Goal: Check status: Check status

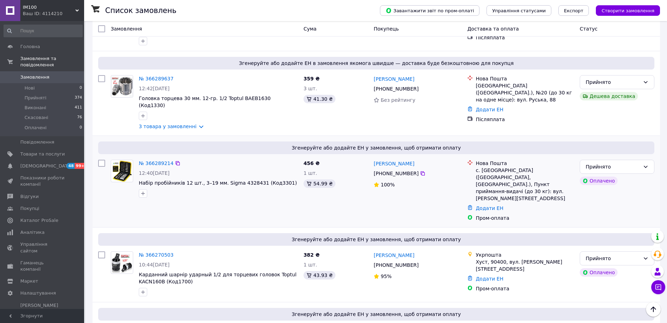
scroll to position [526, 0]
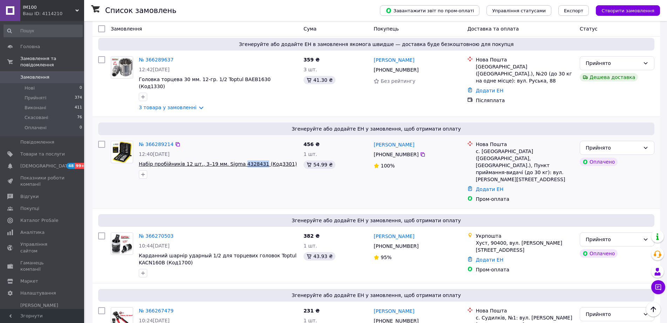
drag, startPoint x: 253, startPoint y: 148, endPoint x: 234, endPoint y: 149, distance: 19.3
click at [252, 168] on div "№ 366289214 12:40, 12.10.2025 Набір пробійників 12 шт., 3–19 мм. Sigma 4328431 …" at bounding box center [204, 171] width 193 height 67
drag, startPoint x: 252, startPoint y: 148, endPoint x: 232, endPoint y: 149, distance: 20.0
click at [248, 169] on div at bounding box center [218, 174] width 162 height 11
drag, startPoint x: 252, startPoint y: 148, endPoint x: 233, endPoint y: 150, distance: 18.7
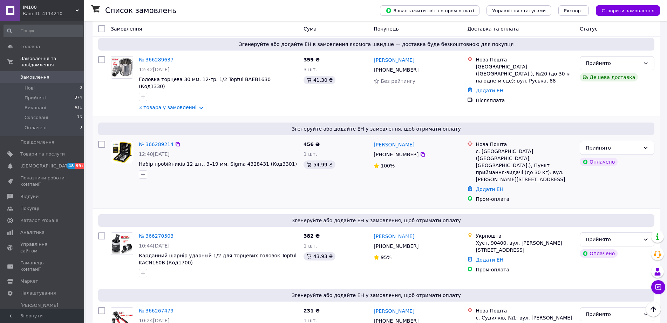
click at [246, 169] on div at bounding box center [218, 174] width 162 height 11
drag, startPoint x: 252, startPoint y: 147, endPoint x: 235, endPoint y: 149, distance: 17.3
copy span "4328431"
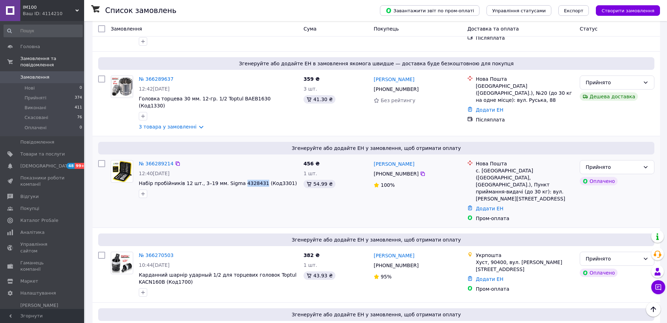
scroll to position [491, 0]
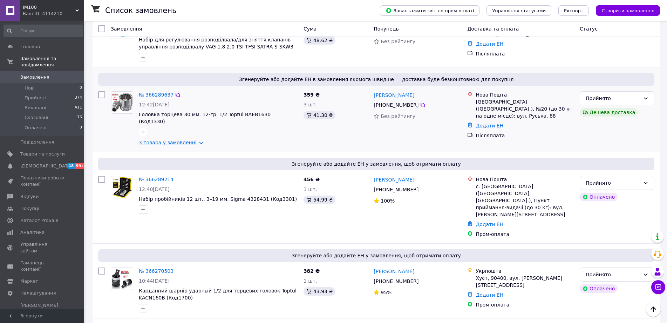
click at [191, 140] on link "3 товара у замовленні" at bounding box center [168, 143] width 58 height 6
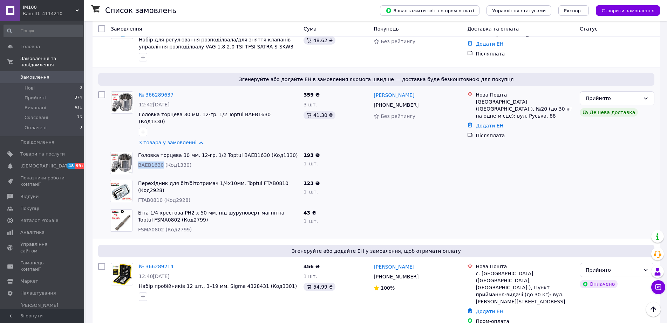
drag, startPoint x: 159, startPoint y: 148, endPoint x: 138, endPoint y: 150, distance: 21.1
click at [138, 162] on span "BAEB1630 (Код1330)" at bounding box center [164, 165] width 53 height 6
copy span "BAEB1630"
drag, startPoint x: 158, startPoint y: 174, endPoint x: 137, endPoint y: 178, distance: 21.8
click at [137, 178] on div "Перехідник для біт/бітотримач 1/4х10мм. Toptul FTAB0810 (Код2928) FTAB0810 (Код…" at bounding box center [217, 191] width 165 height 29
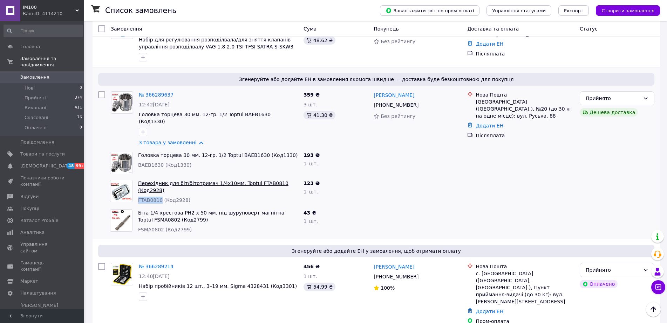
copy span "FTAB0810"
drag, startPoint x: 160, startPoint y: 214, endPoint x: 138, endPoint y: 216, distance: 22.5
click at [138, 216] on div "Біта 1/4 хрестова PH2 х 50 мм. під шуруповерт магнітна Toptul FSMA0802 (Код2799…" at bounding box center [217, 220] width 165 height 29
copy span "FSMA0802"
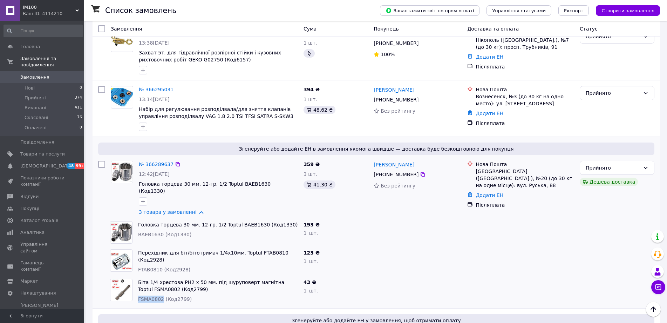
scroll to position [421, 0]
click at [154, 87] on link "№ 366295031" at bounding box center [156, 90] width 35 height 6
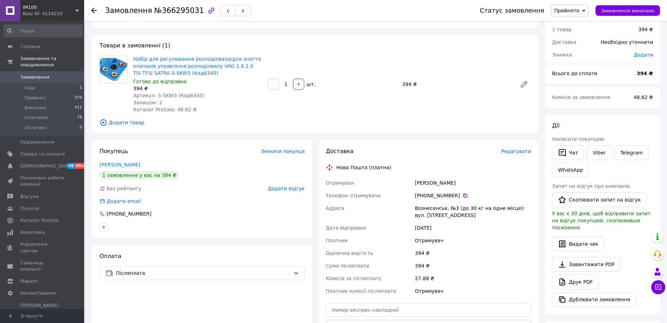
scroll to position [35, 0]
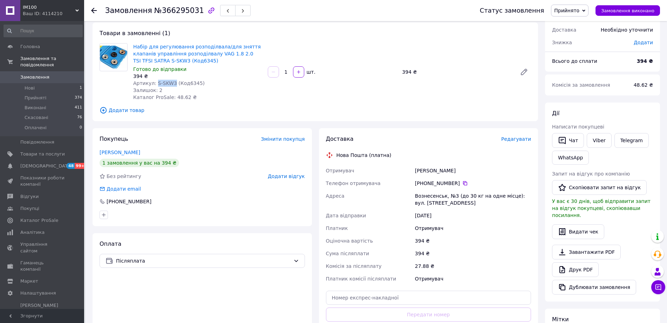
drag, startPoint x: 171, startPoint y: 81, endPoint x: 155, endPoint y: 83, distance: 16.3
click at [155, 83] on span "Артикул: S-SKW3 (Код6345)" at bounding box center [169, 83] width 72 height 6
copy span "S-SKW3"
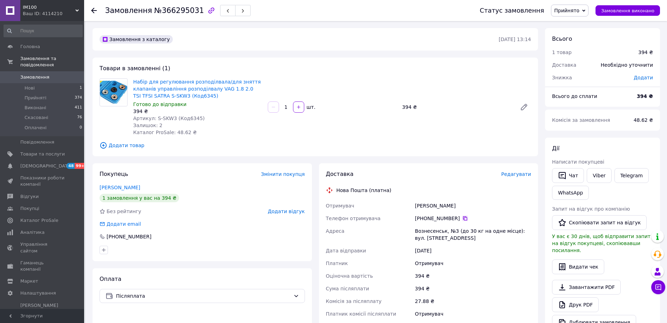
click at [463, 219] on icon at bounding box center [465, 218] width 4 height 4
drag, startPoint x: 415, startPoint y: 233, endPoint x: 443, endPoint y: 232, distance: 28.4
click at [443, 232] on div "Вознесенськ, №3 (до 30 кг на одне місце): вул. [STREET_ADDRESS]" at bounding box center [473, 234] width 119 height 20
copy div "Вознесенськ"
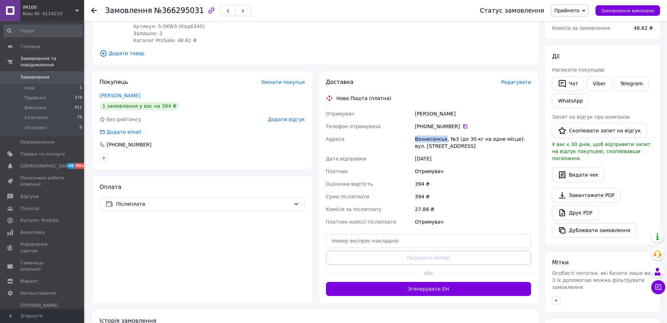
scroll to position [174, 0]
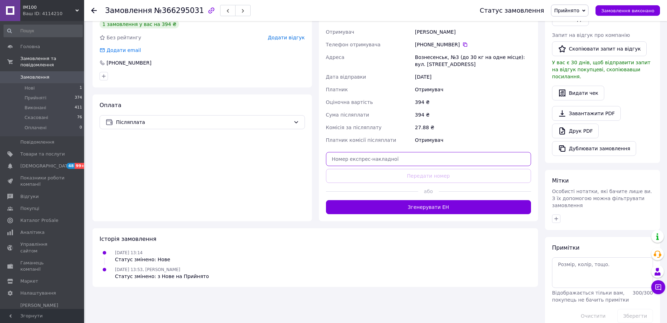
click at [380, 160] on input "text" at bounding box center [428, 159] width 205 height 14
paste input "20451269298526"
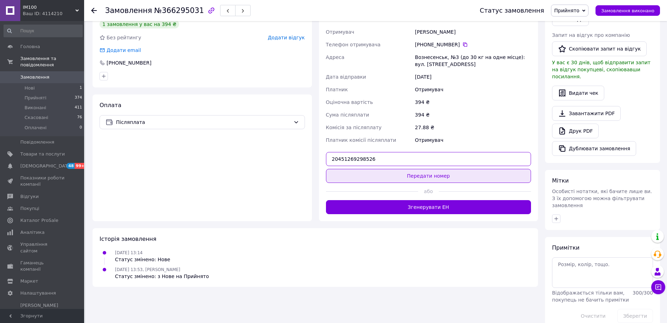
type input "20451269298526"
click at [435, 177] on button "Передати номер" at bounding box center [428, 176] width 205 height 14
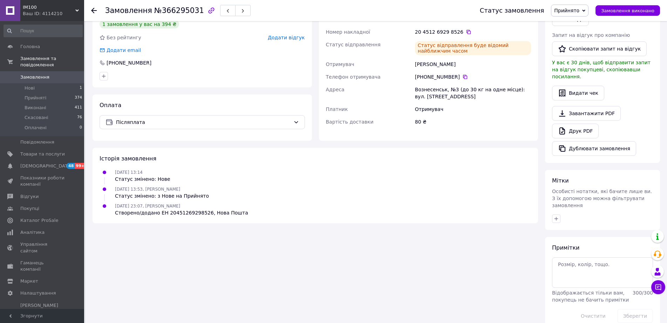
click at [38, 74] on span "Замовлення" at bounding box center [34, 77] width 29 height 6
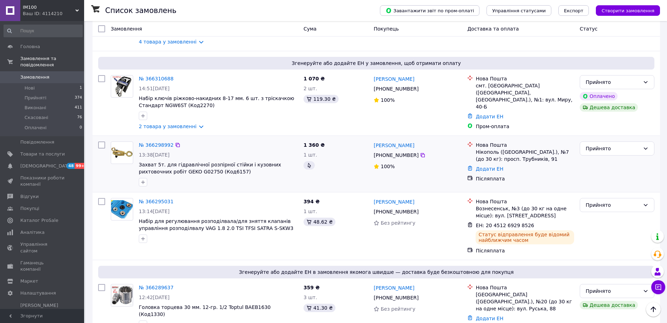
scroll to position [421, 0]
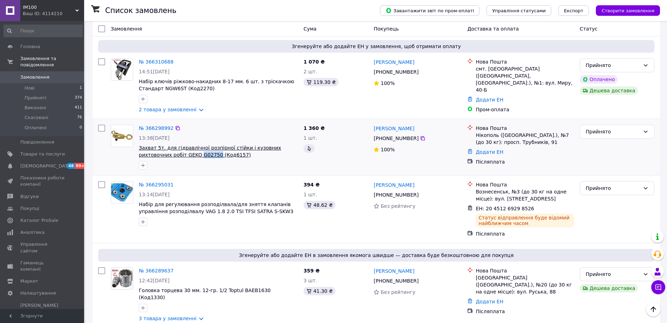
drag, startPoint x: 183, startPoint y: 144, endPoint x: 165, endPoint y: 146, distance: 17.2
click at [155, 125] on link "№ 366298992" at bounding box center [156, 128] width 35 height 6
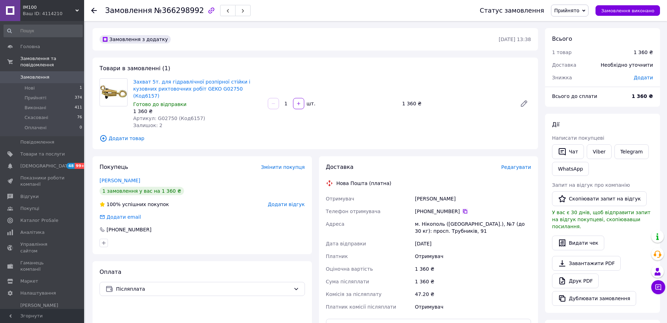
click at [462, 208] on icon at bounding box center [465, 211] width 6 height 6
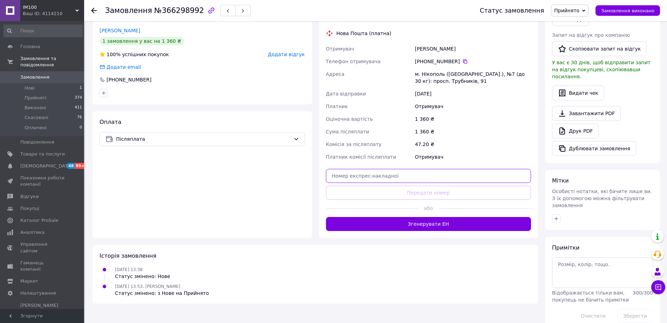
click at [362, 169] on input "text" at bounding box center [428, 176] width 205 height 14
paste input "20451269299024"
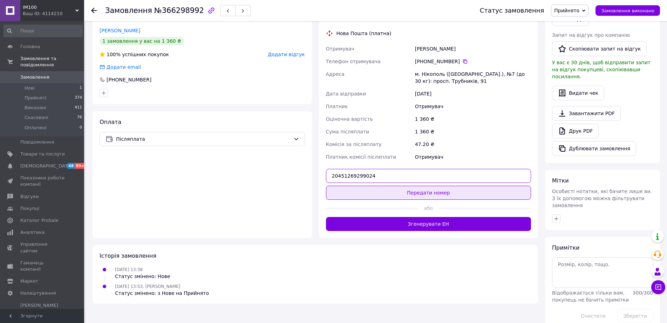
type input "20451269299024"
click at [433, 185] on button "Передати номер" at bounding box center [428, 192] width 205 height 14
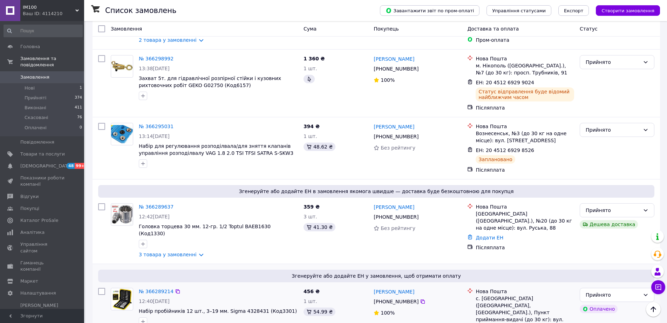
scroll to position [491, 0]
click at [192, 251] on link "3 товара у замовленні" at bounding box center [168, 254] width 58 height 6
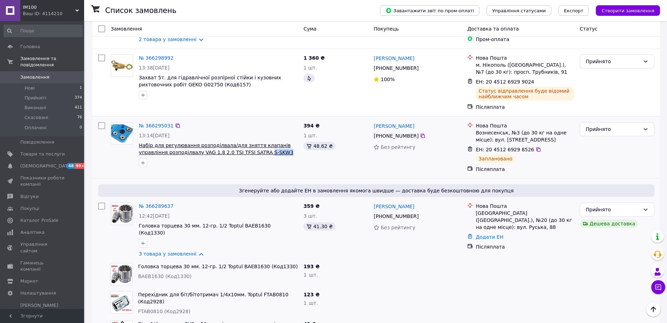
drag, startPoint x: 247, startPoint y: 142, endPoint x: 231, endPoint y: 144, distance: 16.6
copy span "S-SKW3"
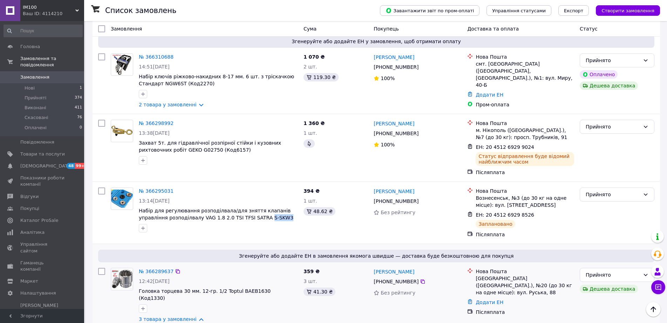
scroll to position [421, 0]
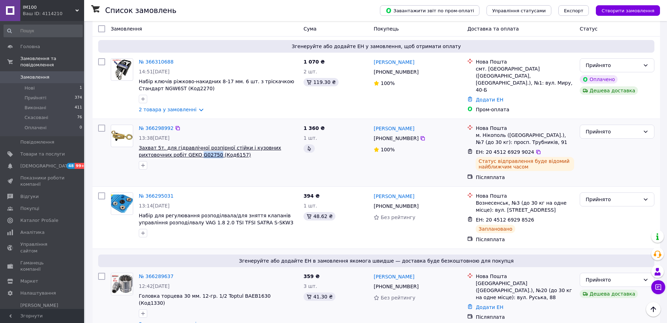
drag, startPoint x: 182, startPoint y: 143, endPoint x: 166, endPoint y: 146, distance: 16.4
copy span "G02750"
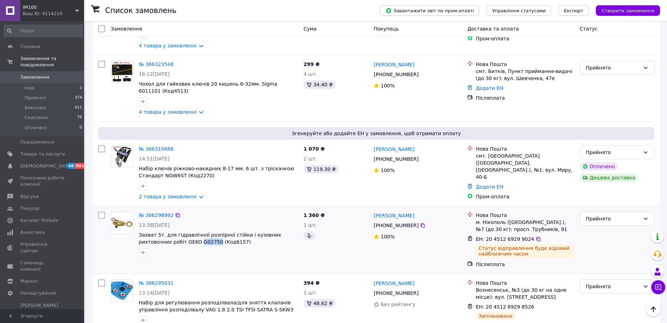
scroll to position [316, 0]
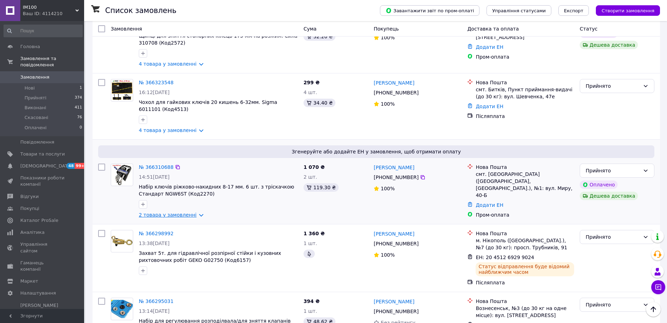
click at [194, 212] on link "2 товара у замовленні" at bounding box center [168, 215] width 58 height 6
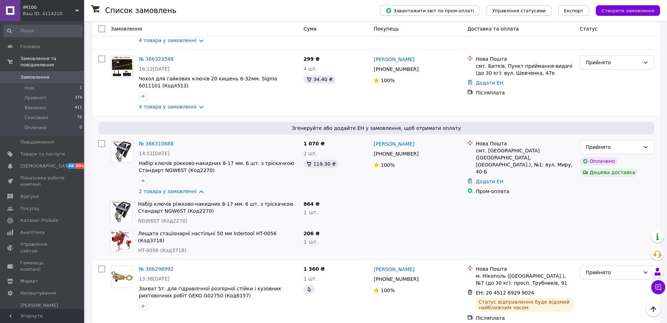
scroll to position [351, 0]
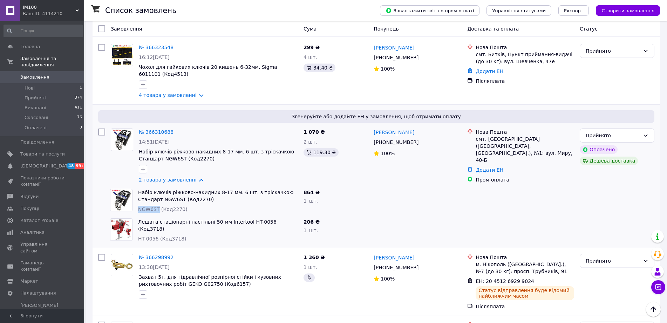
drag, startPoint x: 157, startPoint y: 197, endPoint x: 137, endPoint y: 198, distance: 19.7
click at [137, 198] on div "Набір ключів ріжково-накидних 8-17 мм. 6 шт. з тріскачкою Стандарт NGW6ST (Код2…" at bounding box center [217, 200] width 165 height 29
copy span "NGW6ST"
drag, startPoint x: 157, startPoint y: 223, endPoint x: 139, endPoint y: 224, distance: 17.6
click at [139, 236] on span "HT-0056 (Код3718)" at bounding box center [162, 239] width 48 height 6
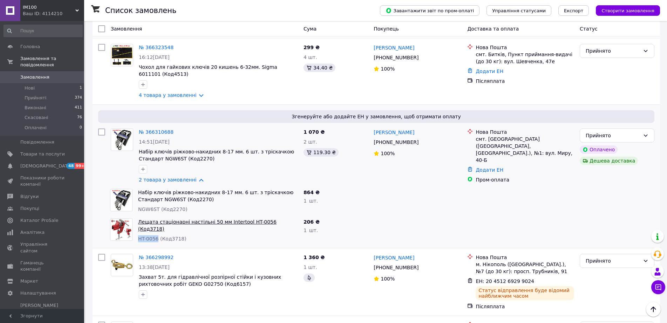
copy span "HT-0056"
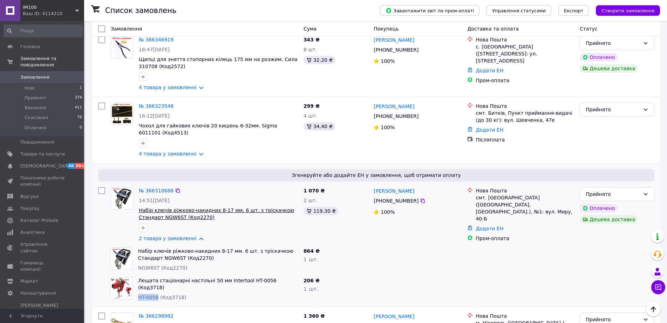
scroll to position [280, 0]
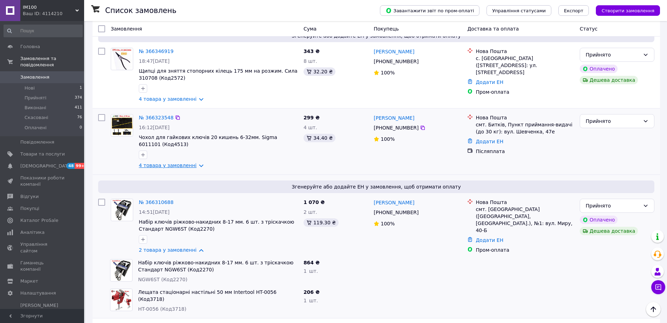
click at [193, 162] on link "4 товара у замовленні" at bounding box center [168, 165] width 58 height 6
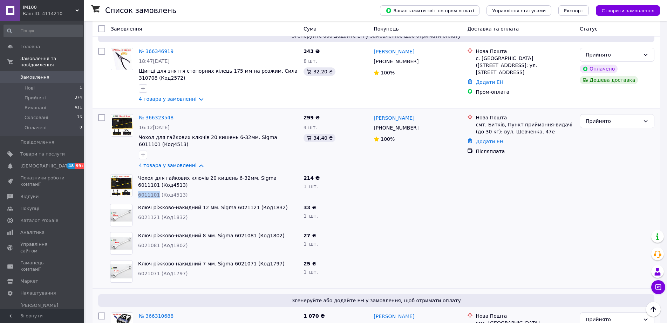
drag, startPoint x: 138, startPoint y: 185, endPoint x: 156, endPoint y: 184, distance: 17.9
click at [156, 184] on div "Чохол для гайкових ключів 20 кишень 6-32мм. Sigma 6011101 (Код4513) 6011101 (Ко…" at bounding box center [217, 185] width 165 height 29
drag, startPoint x: 156, startPoint y: 206, endPoint x: 138, endPoint y: 208, distance: 18.4
click at [138, 208] on div "Ключ ріжково-накидний 12 мм. Sigma 6021121 (Код1832) 6021121 (Код1832)" at bounding box center [217, 215] width 165 height 28
drag, startPoint x: 156, startPoint y: 236, endPoint x: 139, endPoint y: 239, distance: 17.4
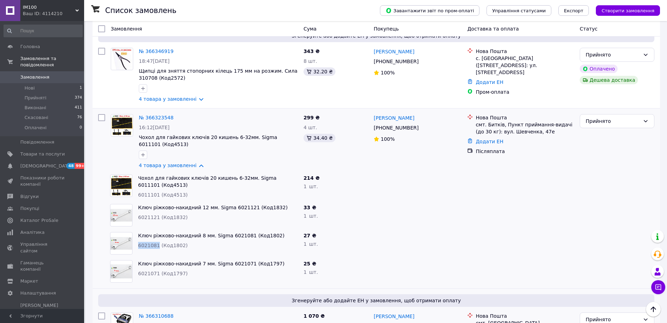
click at [139, 242] on span "6021081 (Код1802)" at bounding box center [163, 245] width 50 height 6
drag, startPoint x: 156, startPoint y: 265, endPoint x: 138, endPoint y: 266, distance: 17.9
click at [138, 270] on span "6021071 (Код1797)" at bounding box center [163, 273] width 50 height 6
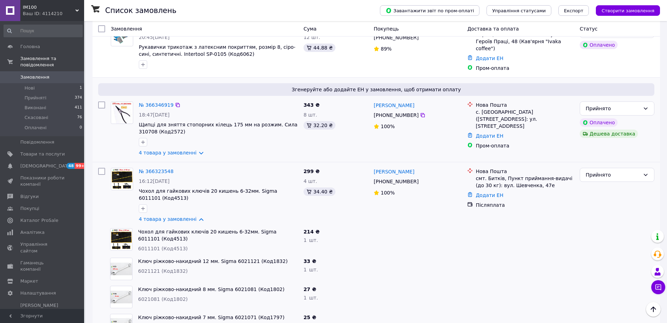
scroll to position [210, 0]
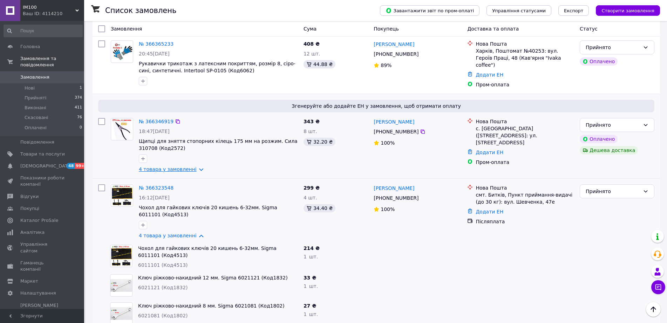
click at [192, 166] on link "4 товара у замовленні" at bounding box center [168, 169] width 58 height 6
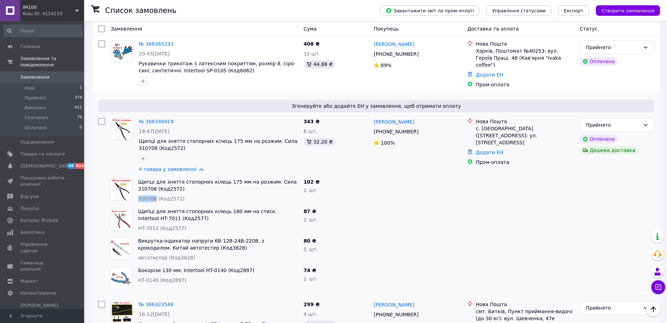
drag, startPoint x: 153, startPoint y: 190, endPoint x: 137, endPoint y: 192, distance: 15.8
click at [137, 192] on div "Щипці для зняття стопорних кілець 175 мм на розжим. Сила 310708 (Код2572) 31070…" at bounding box center [217, 189] width 165 height 29
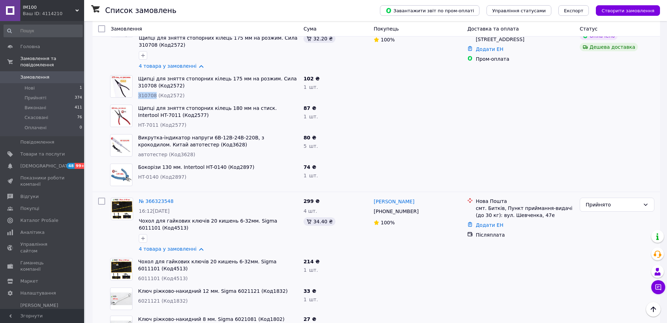
scroll to position [316, 0]
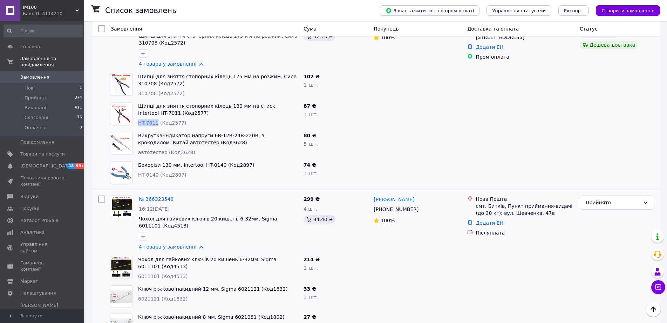
drag, startPoint x: 156, startPoint y: 111, endPoint x: 137, endPoint y: 113, distance: 18.7
click at [137, 113] on div "Щипці для зняття стопорних кілець 180 мм на стиск. Intertool HT-7011 (Код2577) …" at bounding box center [217, 114] width 165 height 29
drag, startPoint x: 162, startPoint y: 143, endPoint x: 137, endPoint y: 145, distance: 25.0
click at [137, 145] on div "Викрутка-індикатор напруги 6В-12В-24В-220В, з крокодилом. Китай автотестер (Код…" at bounding box center [217, 143] width 165 height 29
drag, startPoint x: 156, startPoint y: 165, endPoint x: 138, endPoint y: 168, distance: 18.8
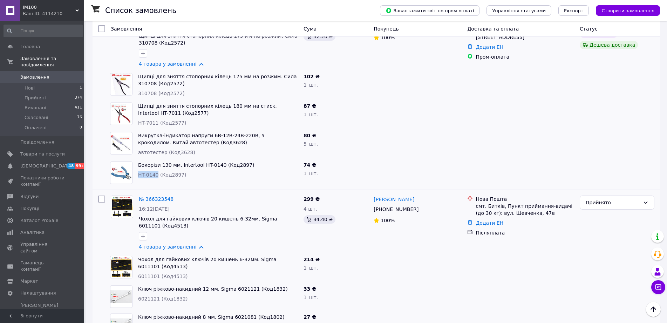
click at [138, 168] on div "Бокорізи 130 мм. Intertool HT-0140 (Код2897) HT-0140 (Код2897)" at bounding box center [217, 172] width 165 height 28
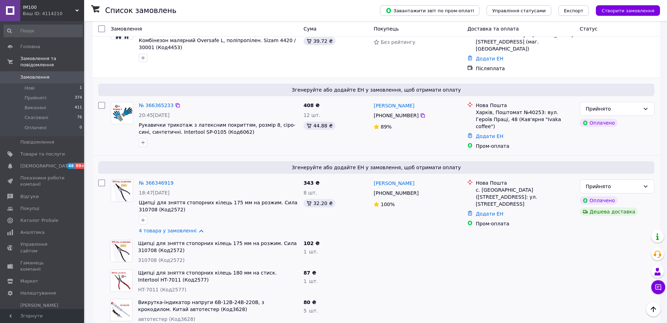
scroll to position [140, 0]
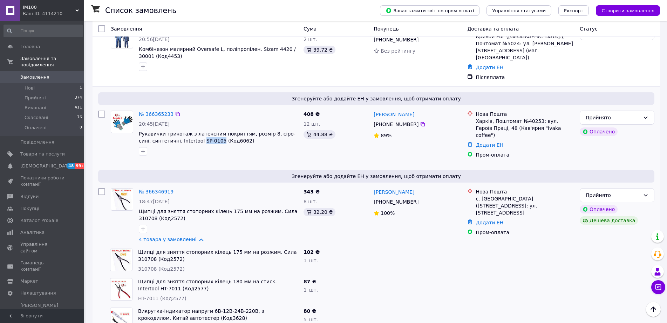
drag, startPoint x: 203, startPoint y: 133, endPoint x: 186, endPoint y: 135, distance: 17.1
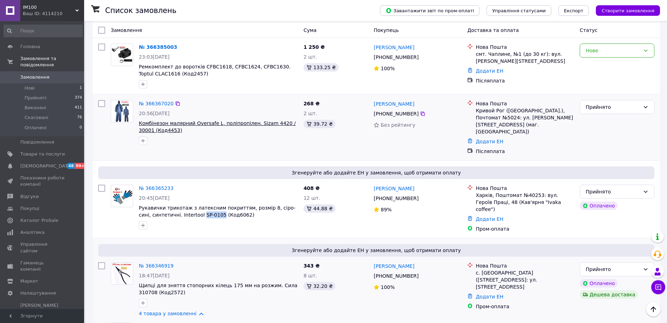
scroll to position [35, 0]
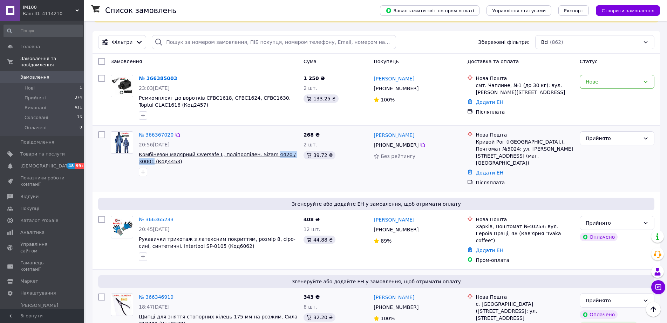
drag, startPoint x: 290, startPoint y: 154, endPoint x: 263, endPoint y: 156, distance: 27.4
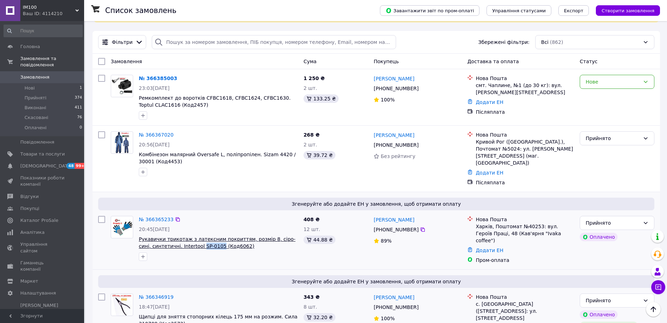
drag, startPoint x: 203, startPoint y: 238, endPoint x: 185, endPoint y: 242, distance: 17.8
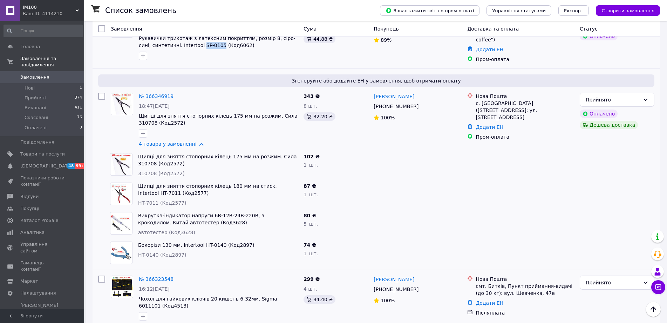
scroll to position [245, 0]
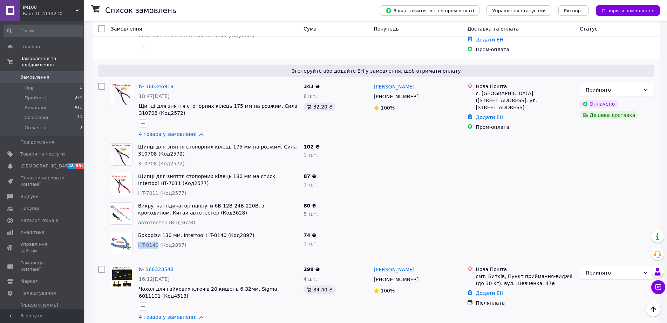
drag, startPoint x: 156, startPoint y: 235, endPoint x: 138, endPoint y: 237, distance: 18.0
click at [138, 242] on span "HT-0140 (Код2897)" at bounding box center [162, 245] width 48 height 6
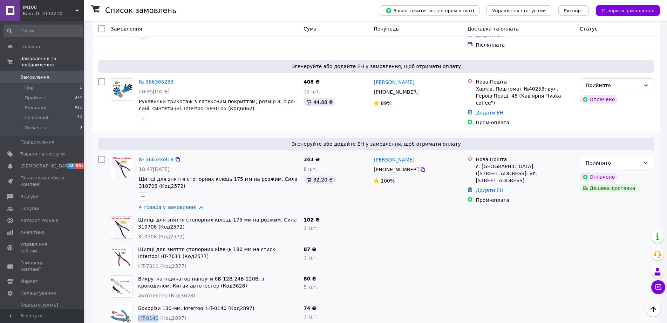
scroll to position [140, 0]
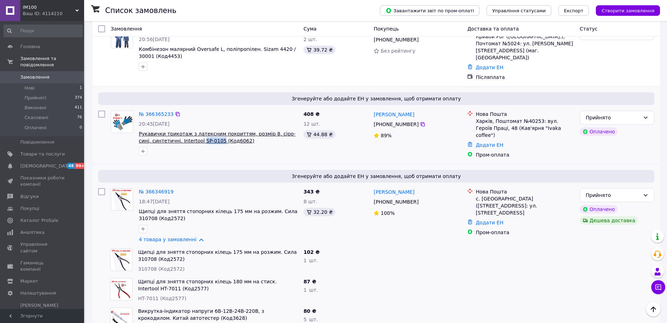
drag, startPoint x: 203, startPoint y: 134, endPoint x: 185, endPoint y: 136, distance: 18.0
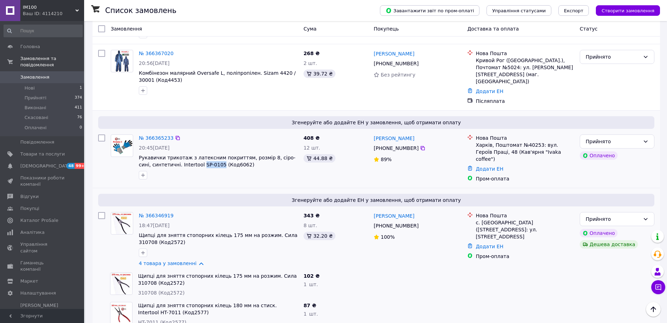
scroll to position [70, 0]
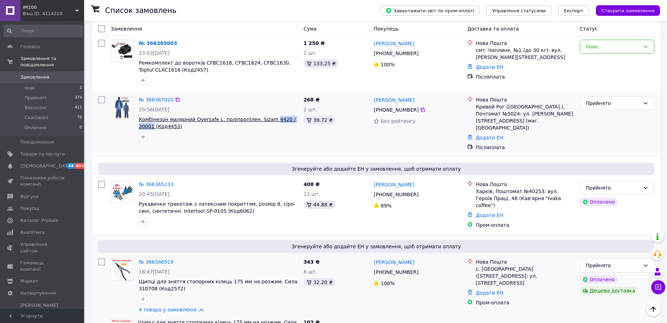
drag, startPoint x: 290, startPoint y: 119, endPoint x: 263, endPoint y: 119, distance: 26.6
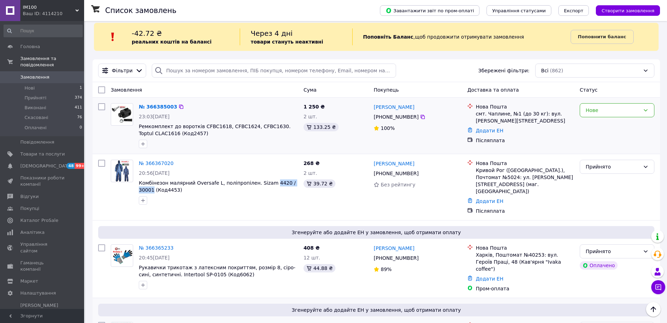
scroll to position [0, 0]
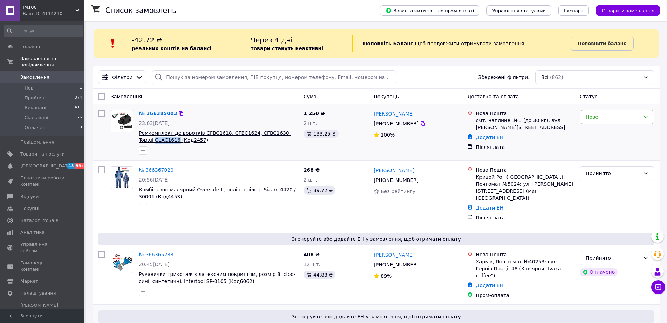
drag, startPoint x: 161, startPoint y: 140, endPoint x: 140, endPoint y: 143, distance: 21.9
click at [609, 116] on div "Нове" at bounding box center [613, 117] width 54 height 8
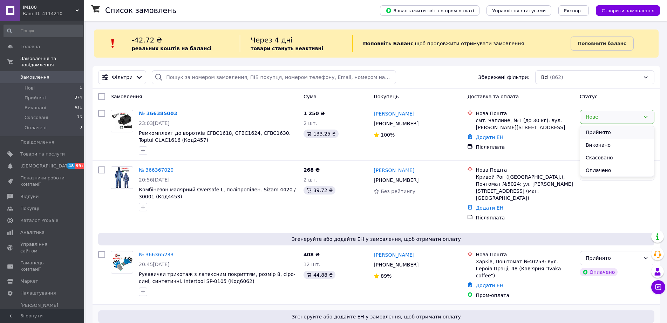
click at [604, 131] on li "Прийнято" at bounding box center [617, 132] width 74 height 13
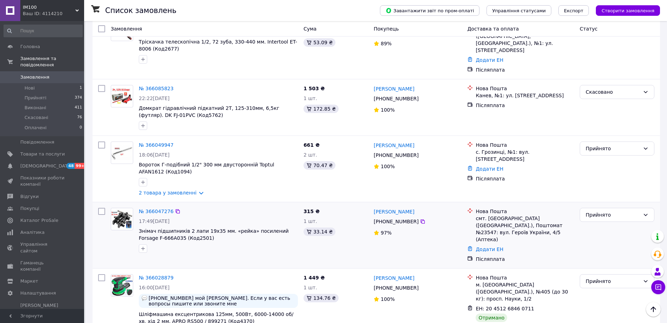
scroll to position [2209, 0]
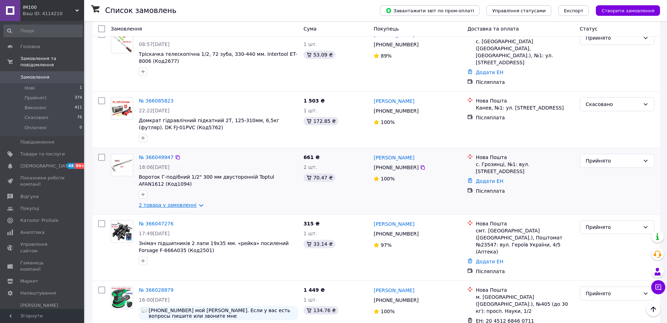
click at [195, 202] on link "2 товара у замовленні" at bounding box center [168, 205] width 58 height 6
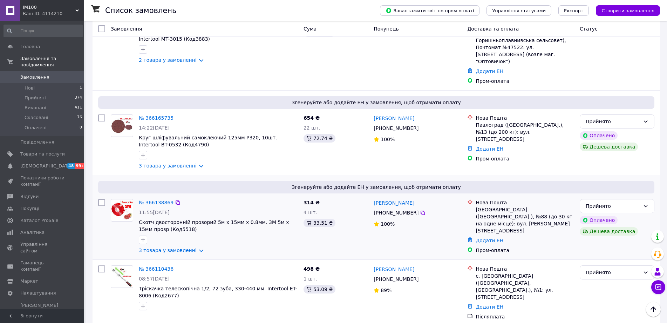
scroll to position [1963, 0]
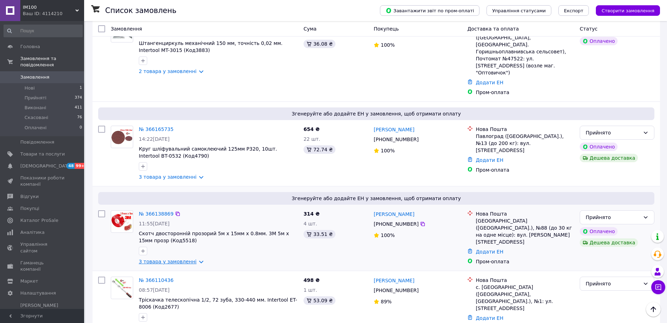
click at [192, 258] on link "3 товара у замовленні" at bounding box center [168, 261] width 58 height 6
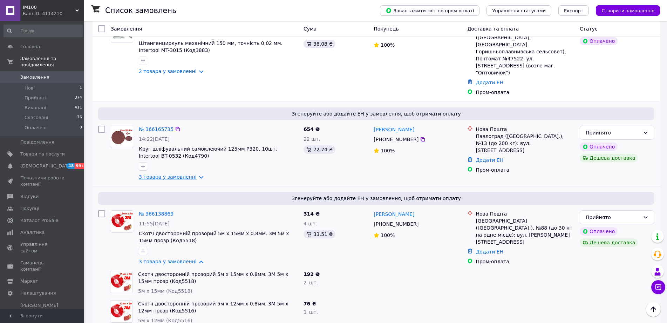
click at [194, 174] on link "3 товара у замовленні" at bounding box center [168, 177] width 58 height 6
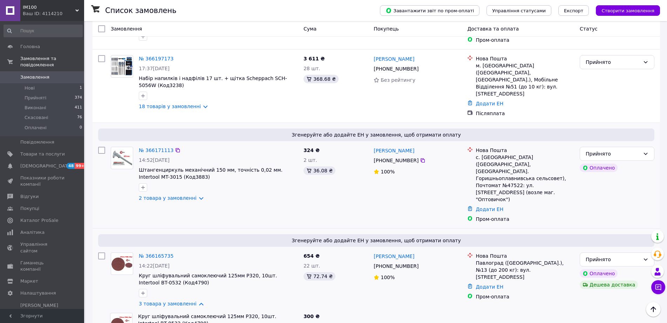
scroll to position [1823, 0]
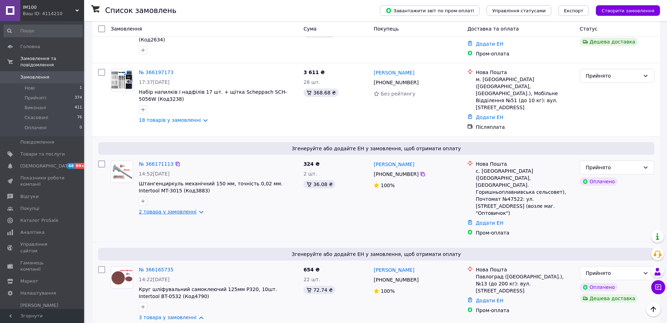
click at [192, 209] on link "2 товара у замовленні" at bounding box center [168, 212] width 58 height 6
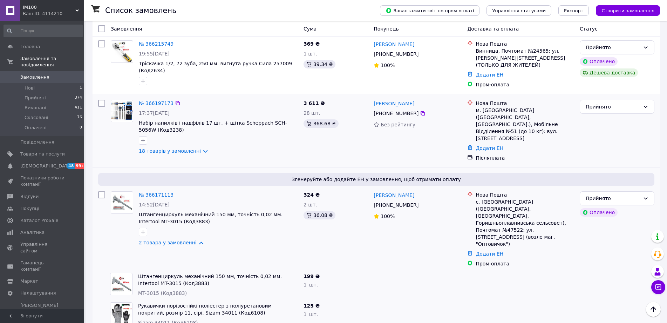
scroll to position [1753, 0]
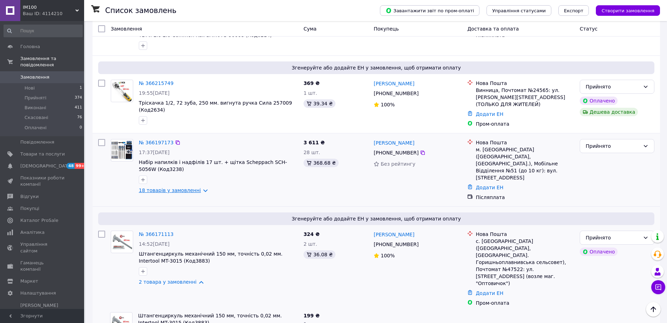
click at [196, 187] on link "18 товарів у замовленні" at bounding box center [170, 190] width 62 height 6
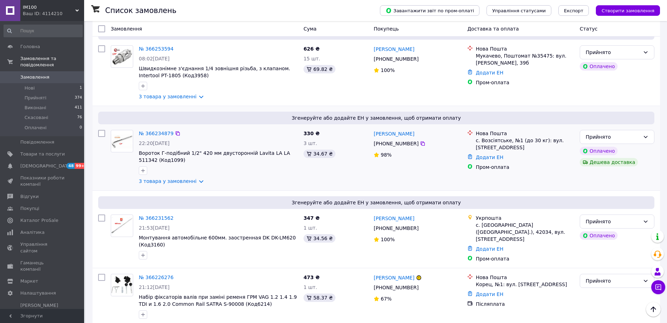
scroll to position [1473, 0]
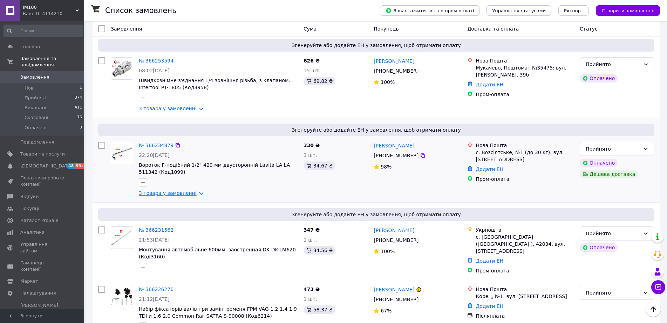
click at [193, 190] on link "3 товара у замовленні" at bounding box center [168, 193] width 58 height 6
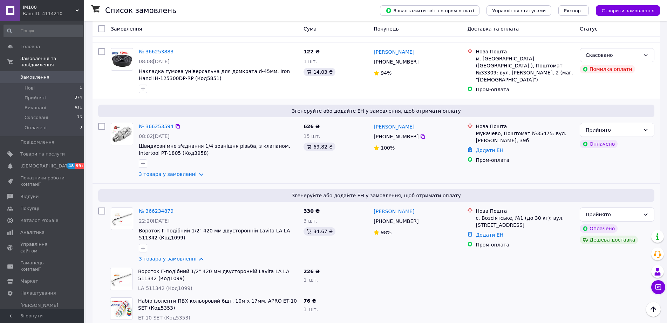
scroll to position [1402, 0]
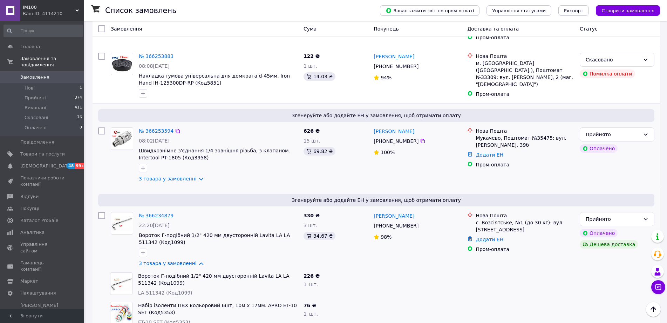
click at [194, 176] on link "3 товара у замовленні" at bounding box center [168, 179] width 58 height 6
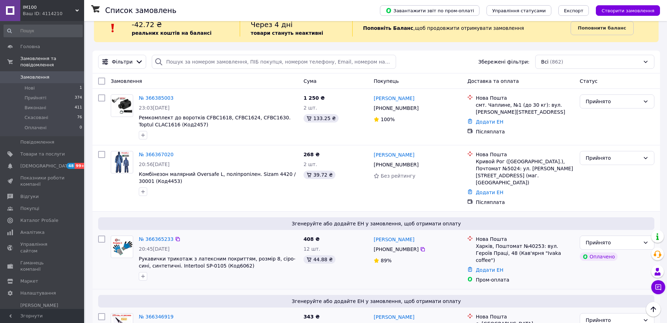
scroll to position [0, 0]
